Goal: Use online tool/utility: Utilize a website feature to perform a specific function

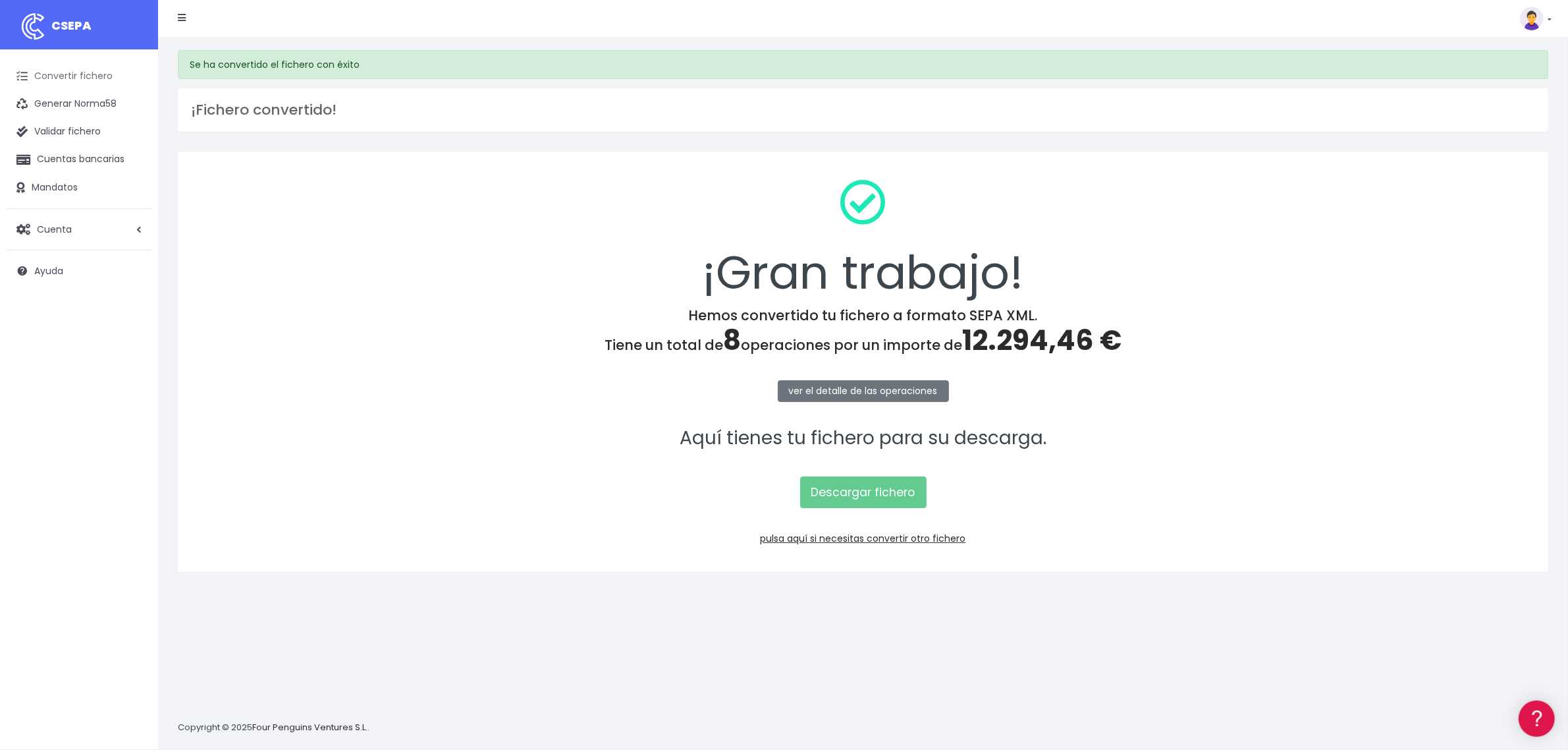
click at [74, 78] on link "Convertir fichero" at bounding box center [79, 76] width 145 height 28
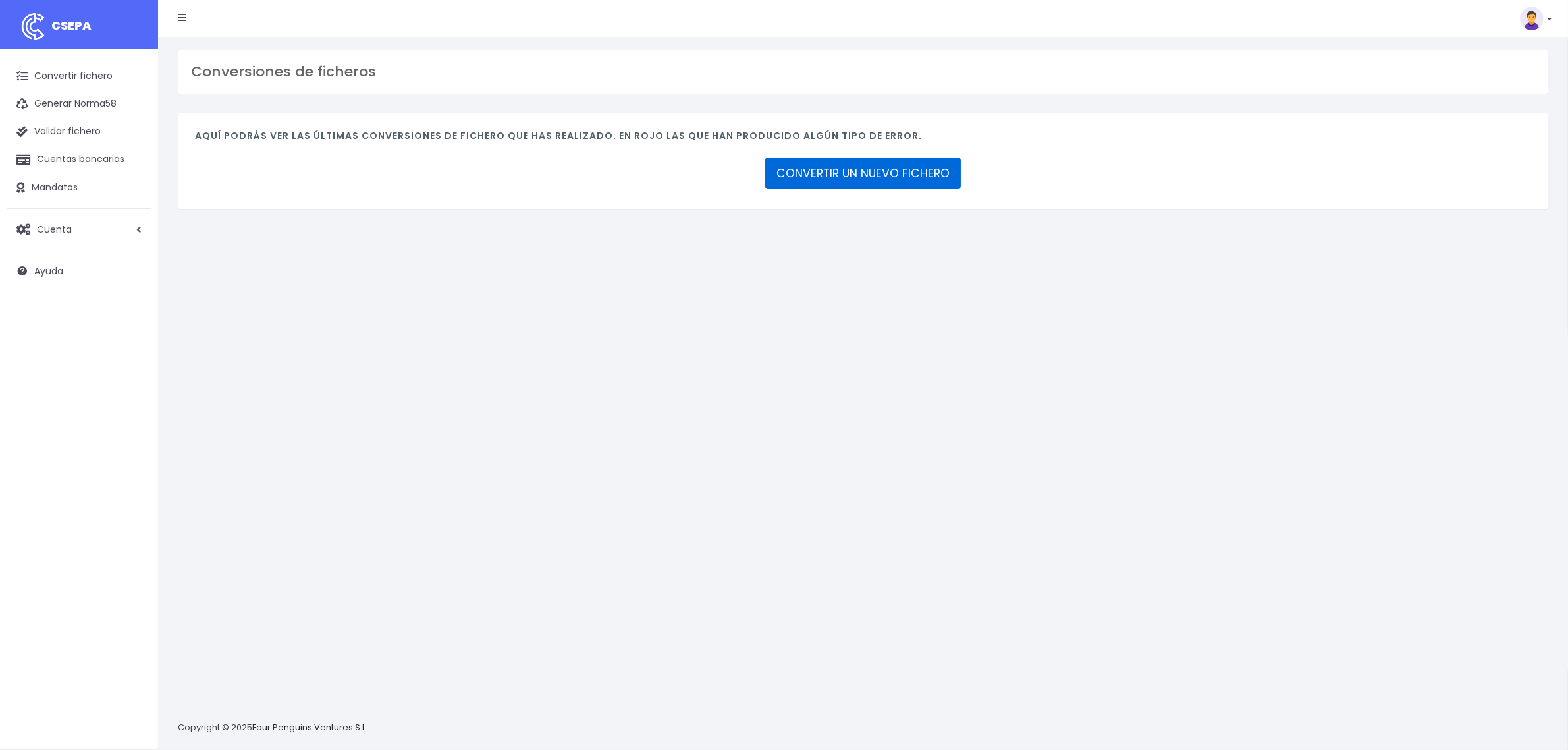
click at [863, 173] on link "CONVERTIR UN NUEVO FICHERO" at bounding box center [863, 173] width 195 height 32
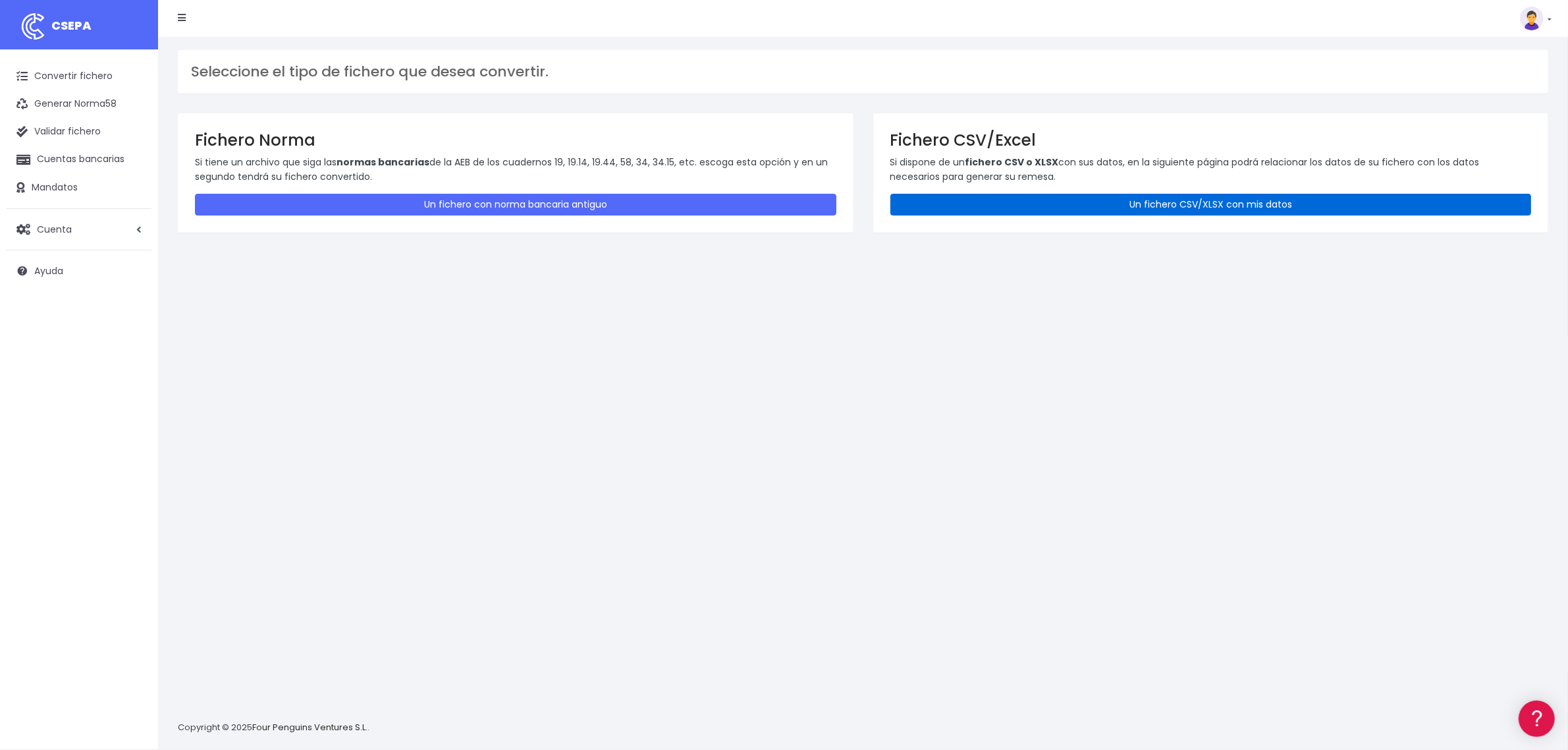
click at [976, 208] on link "Un fichero CSV/XLSX con mis datos" at bounding box center [1211, 205] width 642 height 22
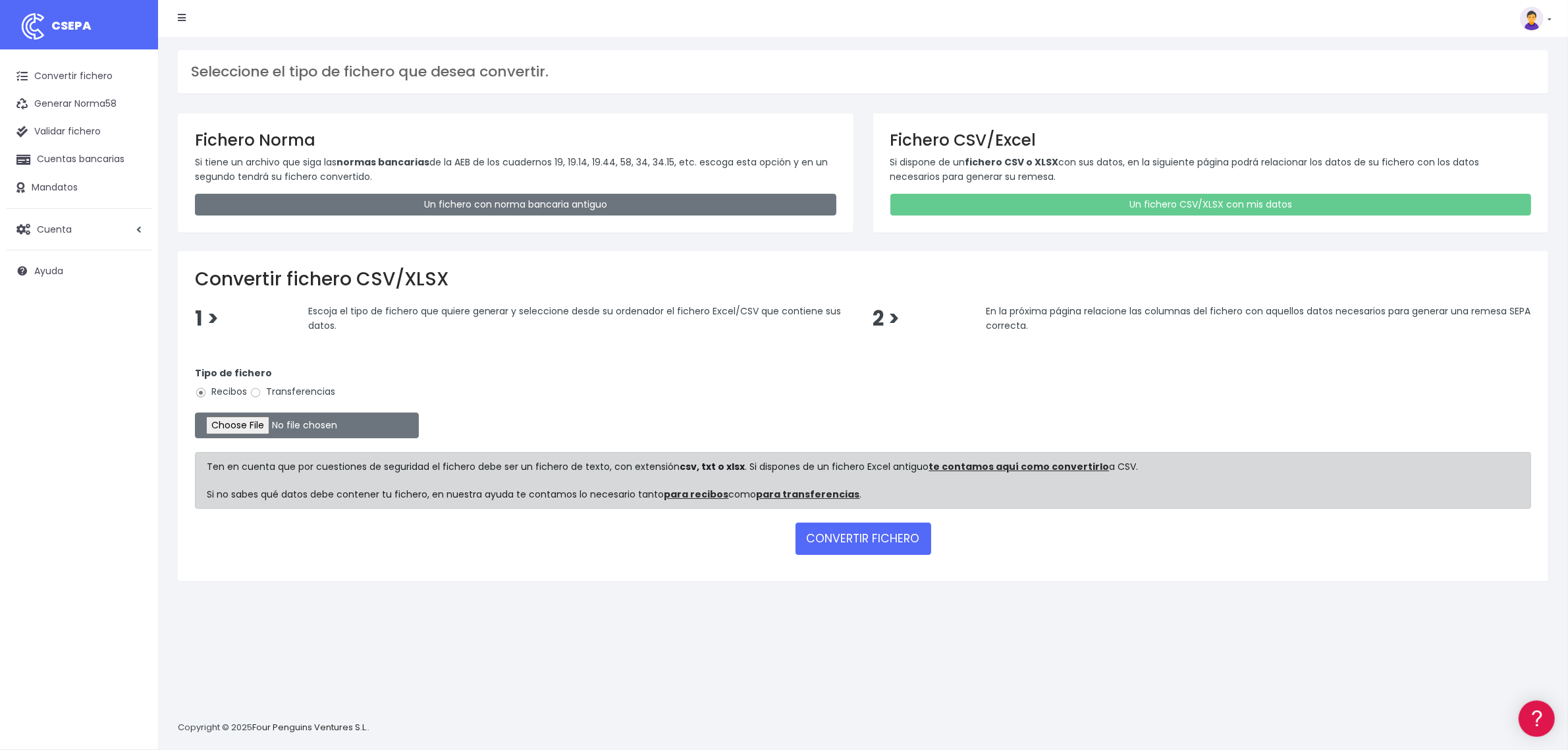
click at [287, 390] on label "Transferencias" at bounding box center [292, 391] width 86 height 14
click at [261, 390] on input "Transferencias" at bounding box center [255, 392] width 12 height 12
radio input "true"
click at [268, 433] on input "file" at bounding box center [307, 425] width 224 height 26
type input "C:\fakepath\2509093 BSAB SESS FICHERO.xlsx"
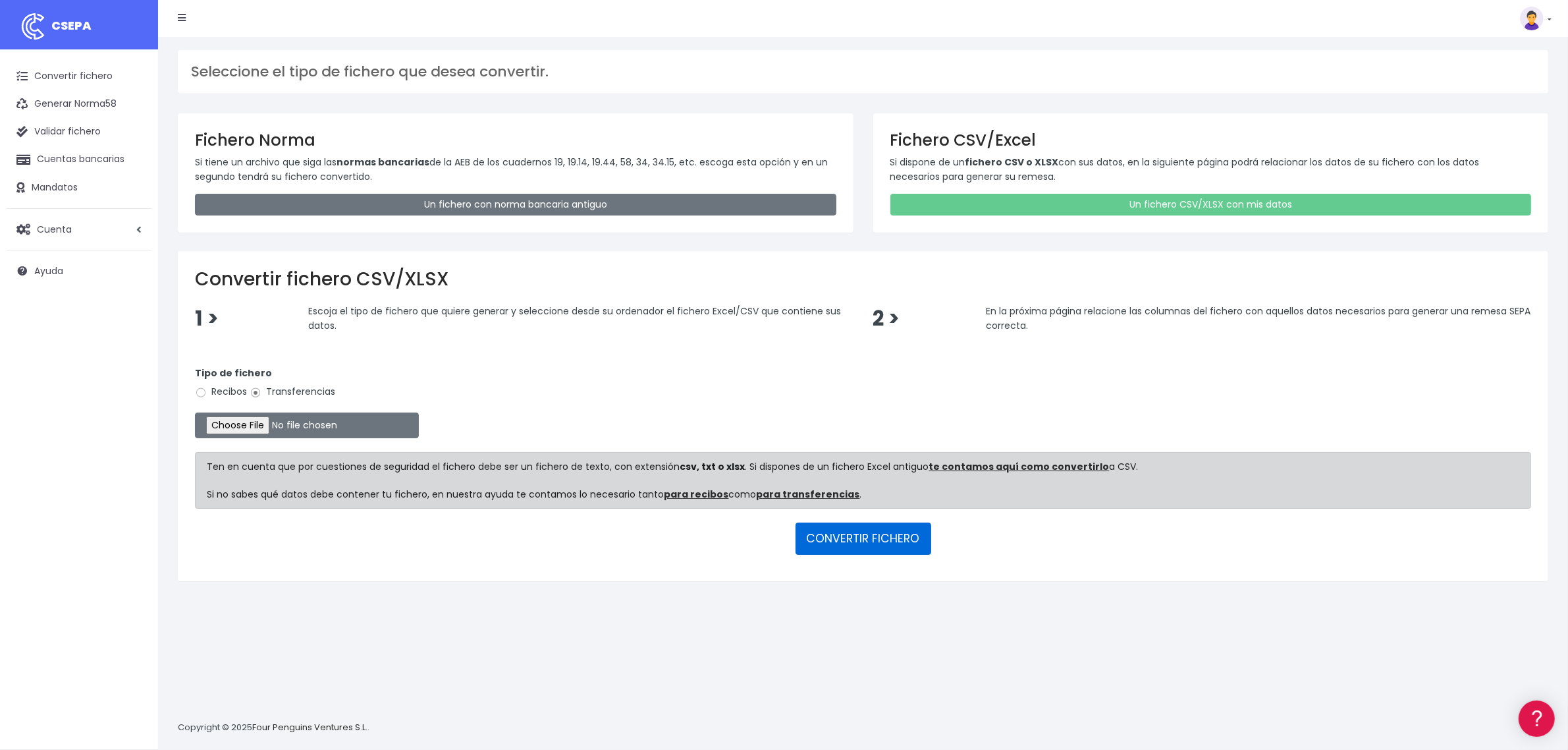
click at [861, 545] on button "CONVERTIR FICHERO" at bounding box center [863, 538] width 135 height 32
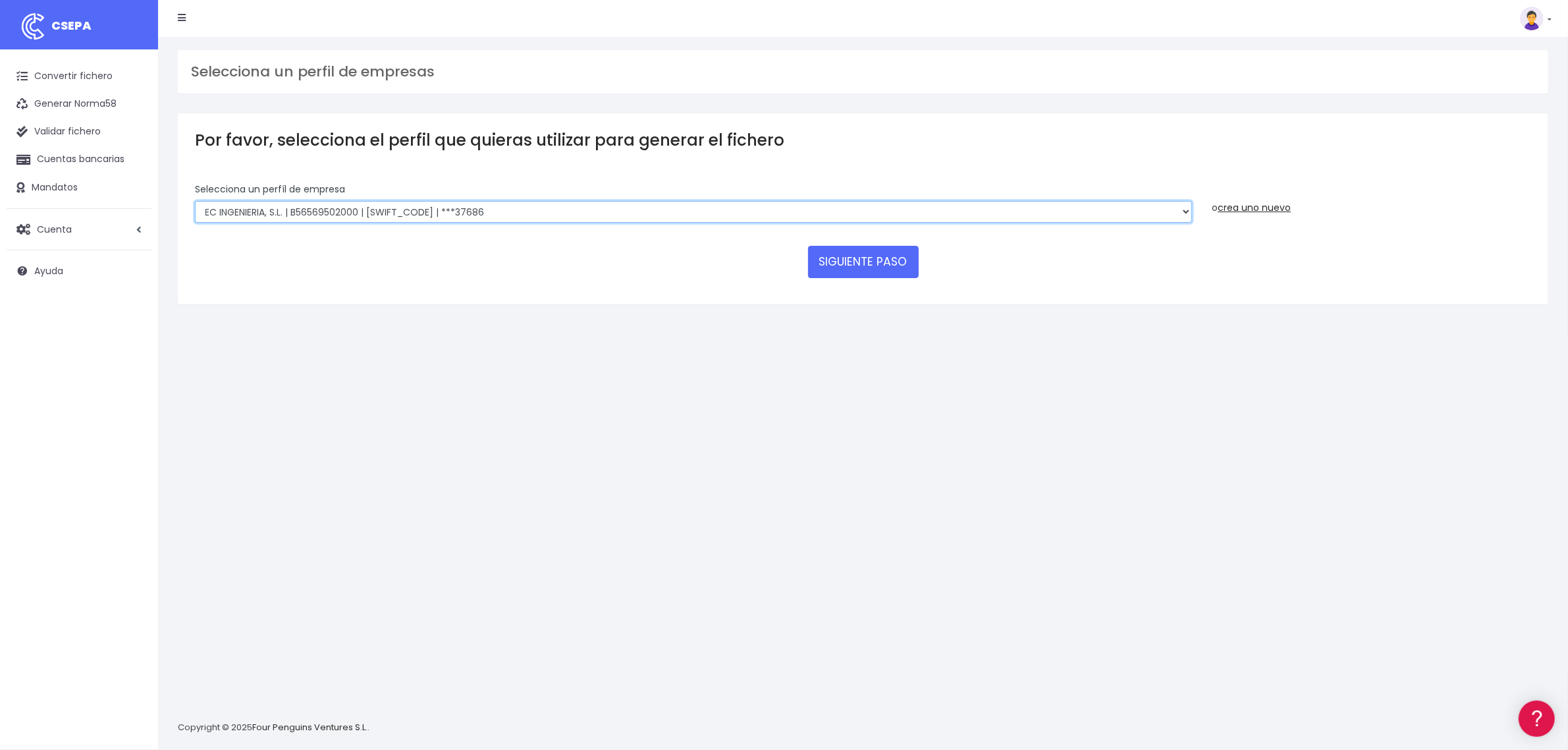
click at [524, 208] on select "SOCOTEC ENGINEERING SOLUTIONS SPAIN SLU | B66113457000 | CAIXESBBXXX | ***45833…" at bounding box center [694, 212] width 997 height 23
select select "2740"
click at [195, 201] on select "SOCOTEC ENGINEERING SOLUTIONS SPAIN SLU | B66113457000 | CAIXESBBXXX | ***45833…" at bounding box center [694, 212] width 997 height 23
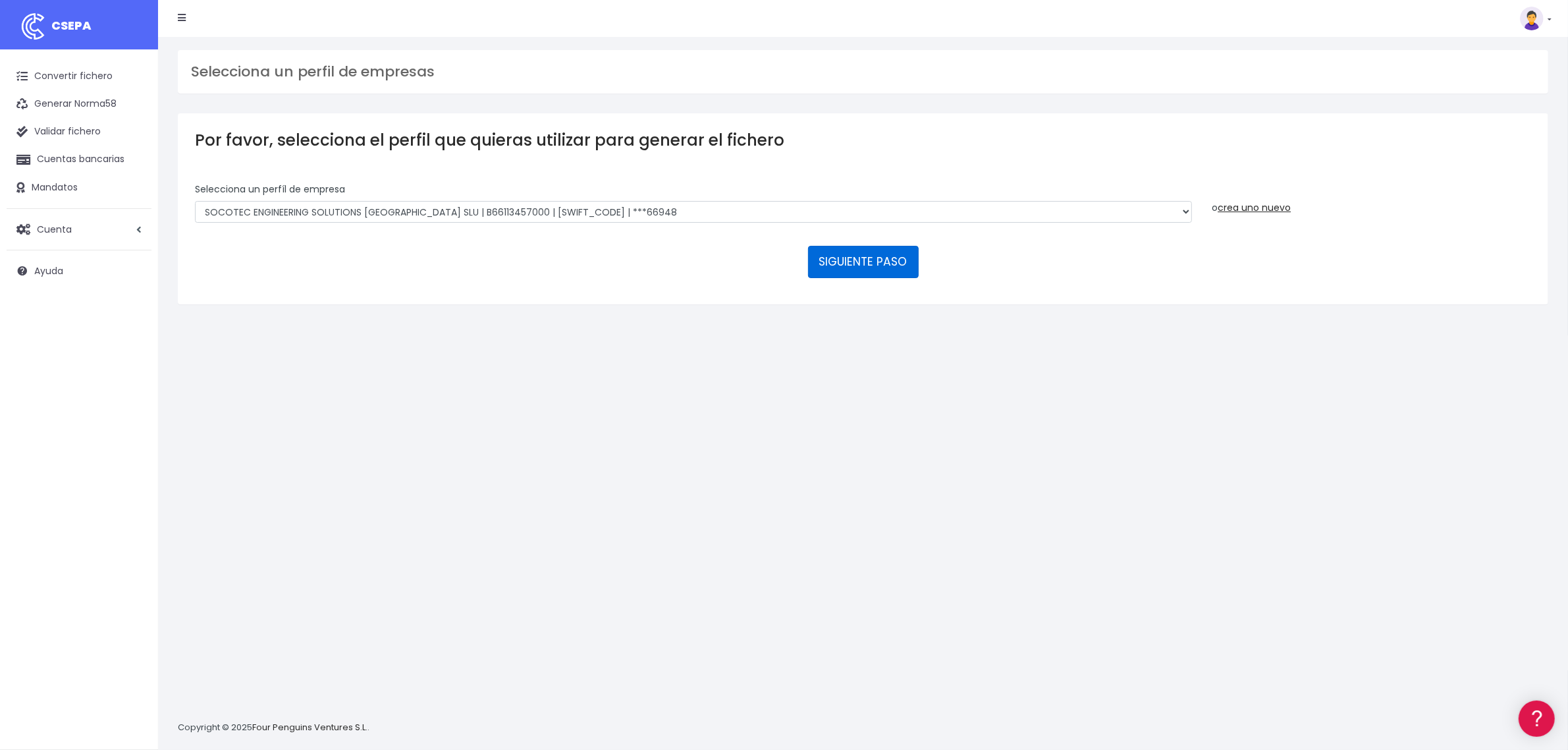
click at [887, 254] on button "SIGUIENTE PASO" at bounding box center [863, 261] width 110 height 32
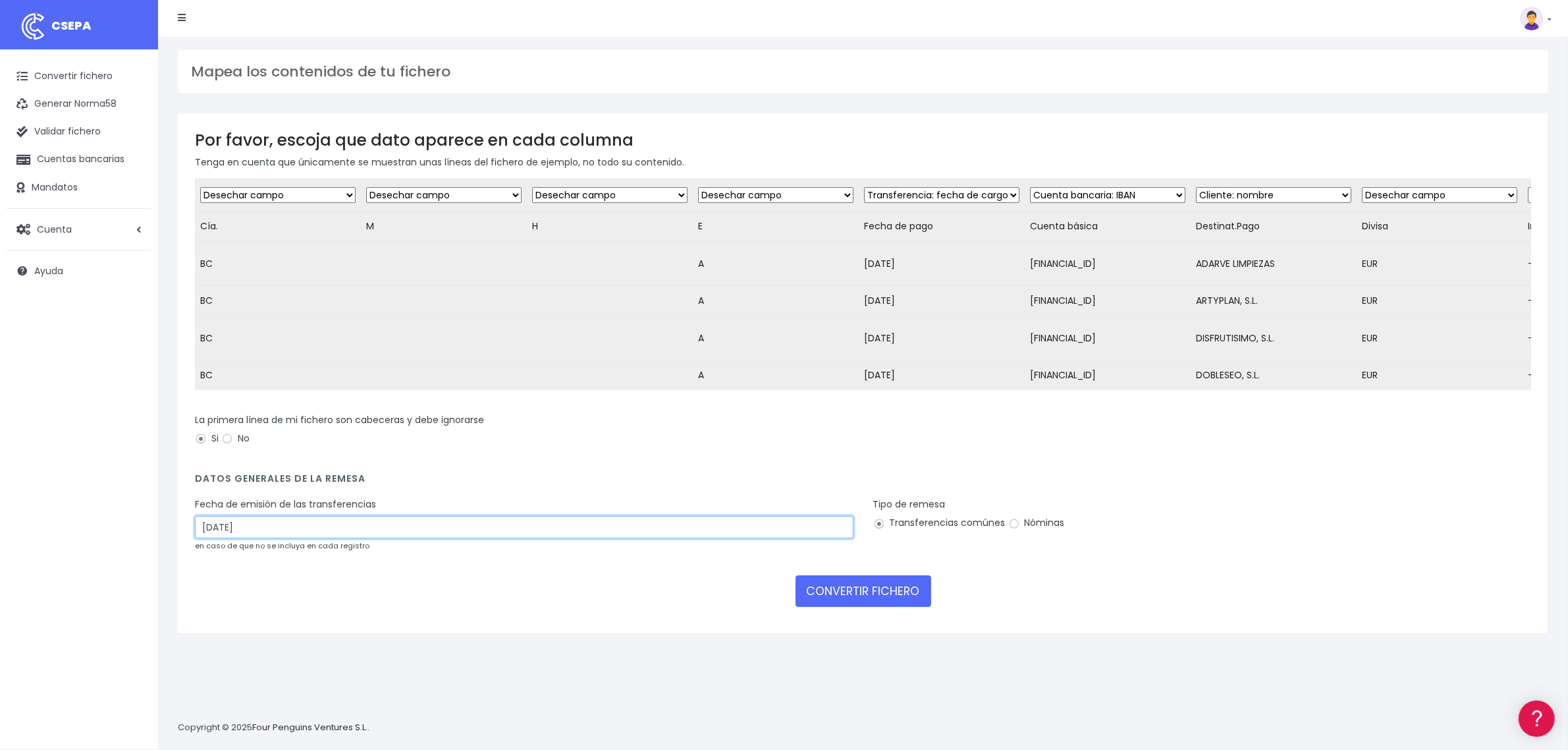
click at [308, 538] on input "12/09/2025" at bounding box center [524, 527] width 659 height 23
click at [245, 649] on td "10" at bounding box center [247, 649] width 19 height 19
type input "10/09/2025"
click at [858, 597] on button "CONVERTIR FICHERO" at bounding box center [863, 591] width 135 height 32
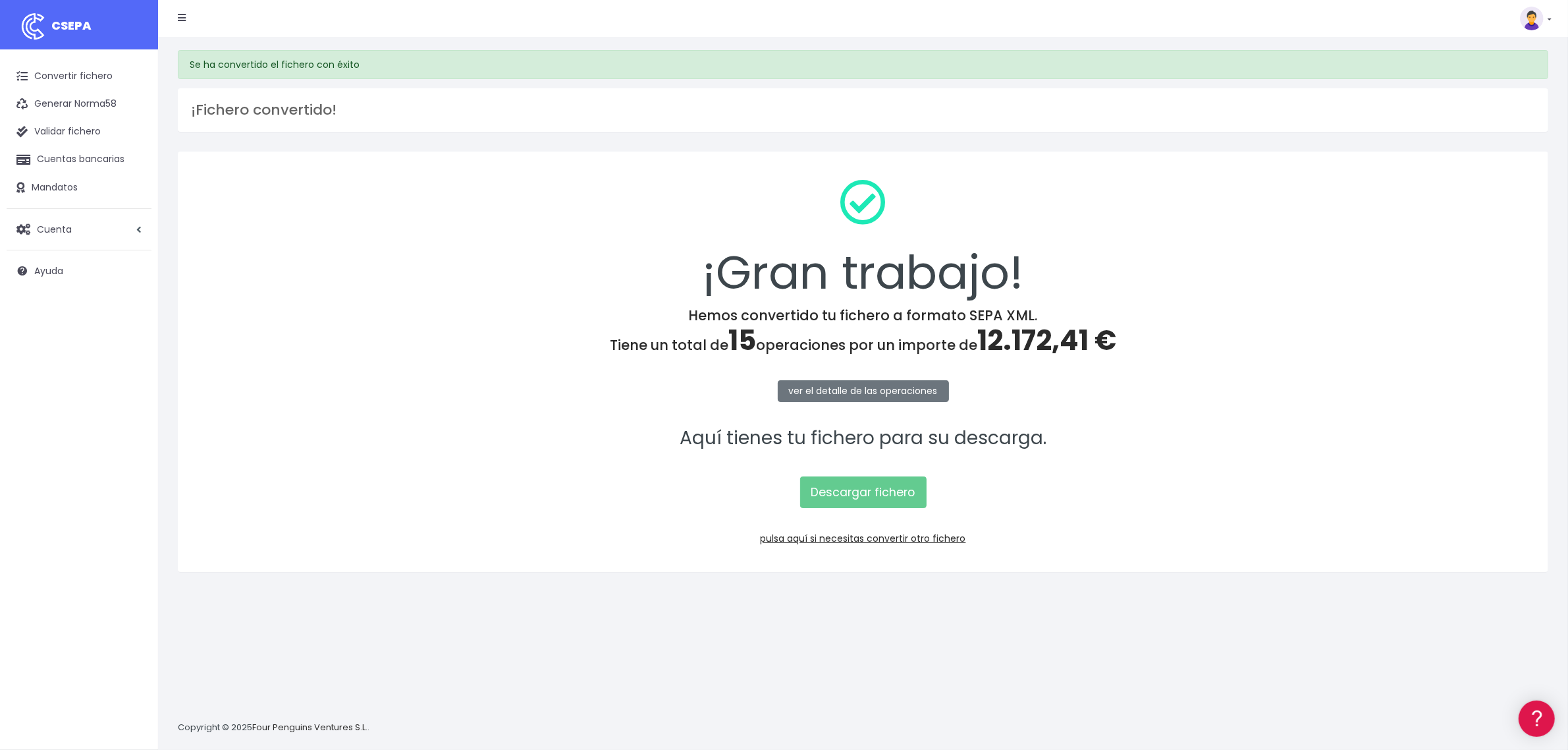
click at [857, 514] on div "¡Gran trabajo! Hemos convertido tu fichero a formato SEPA XML. Tiene un total d…" at bounding box center [863, 362] width 1370 height 420
click at [857, 496] on link "Descargar fichero" at bounding box center [863, 492] width 127 height 32
